Goal: Task Accomplishment & Management: Use online tool/utility

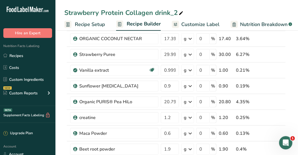
scroll to position [133, 0]
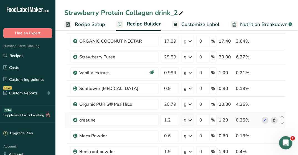
click at [274, 119] on div "Ingredient * Amount * Unit * Waste * .a-a{fill:#347362;}.b-a{fill:#fff;} Grams …" at bounding box center [175, 77] width 222 height 300
click at [274, 119] on icon at bounding box center [274, 121] width 4 height 6
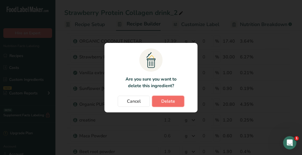
click at [166, 103] on span "Delete" at bounding box center [169, 101] width 14 height 7
type input "0.6"
type input "1.9"
type input "1.8"
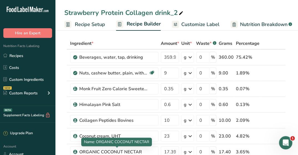
scroll to position [0, 0]
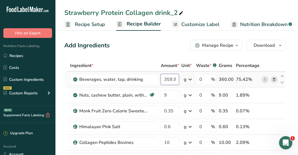
drag, startPoint x: 166, startPoint y: 80, endPoint x: 171, endPoint y: 79, distance: 5.6
click at [171, 79] on input "359.999999" at bounding box center [170, 79] width 18 height 11
type input "362.999999"
click at [146, 44] on div "Add Ingredients Manage Recipe Delete Recipe Duplicate Recipe Scale Recipe Save …" at bounding box center [175, 45] width 222 height 11
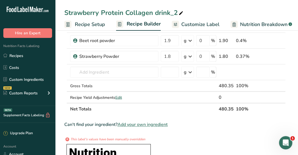
scroll to position [225, 0]
